Goal: Information Seeking & Learning: Learn about a topic

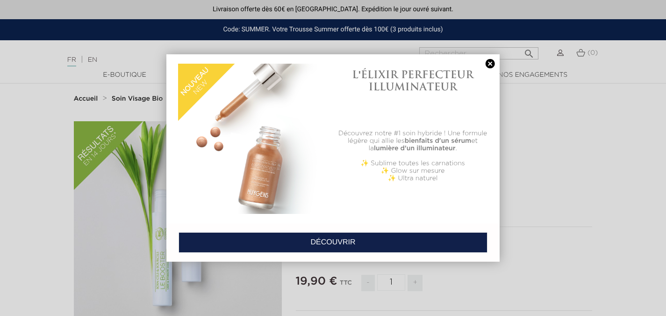
click at [492, 65] on link at bounding box center [490, 64] width 13 height 10
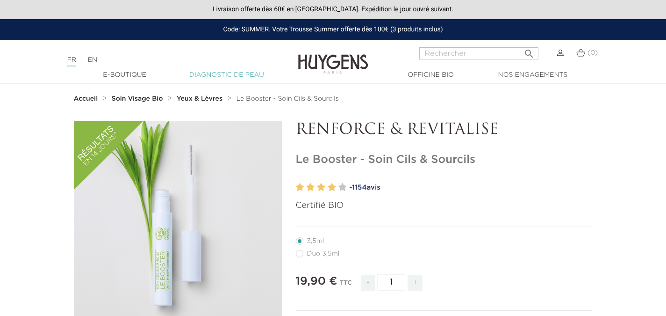
click at [228, 74] on link "Diagnostic de peau" at bounding box center [226, 75] width 93 height 10
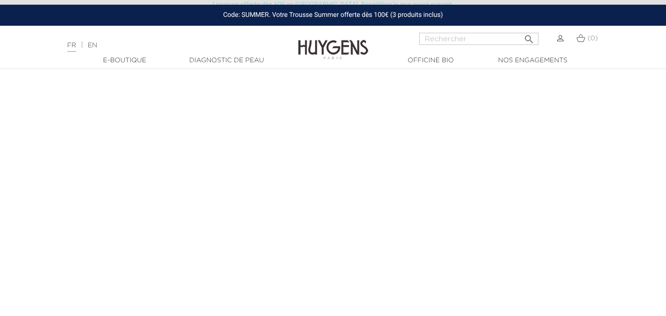
scroll to position [65, 0]
drag, startPoint x: 672, startPoint y: 67, endPoint x: 658, endPoint y: 83, distance: 20.9
click at [658, 83] on html "Livraison offerte dès 60€ en [GEOGRAPHIC_DATA]. Expédition le jour ouvré suivan…" at bounding box center [333, 93] width 666 height 316
click at [331, 37] on img at bounding box center [333, 43] width 70 height 36
